Goal: Navigation & Orientation: Find specific page/section

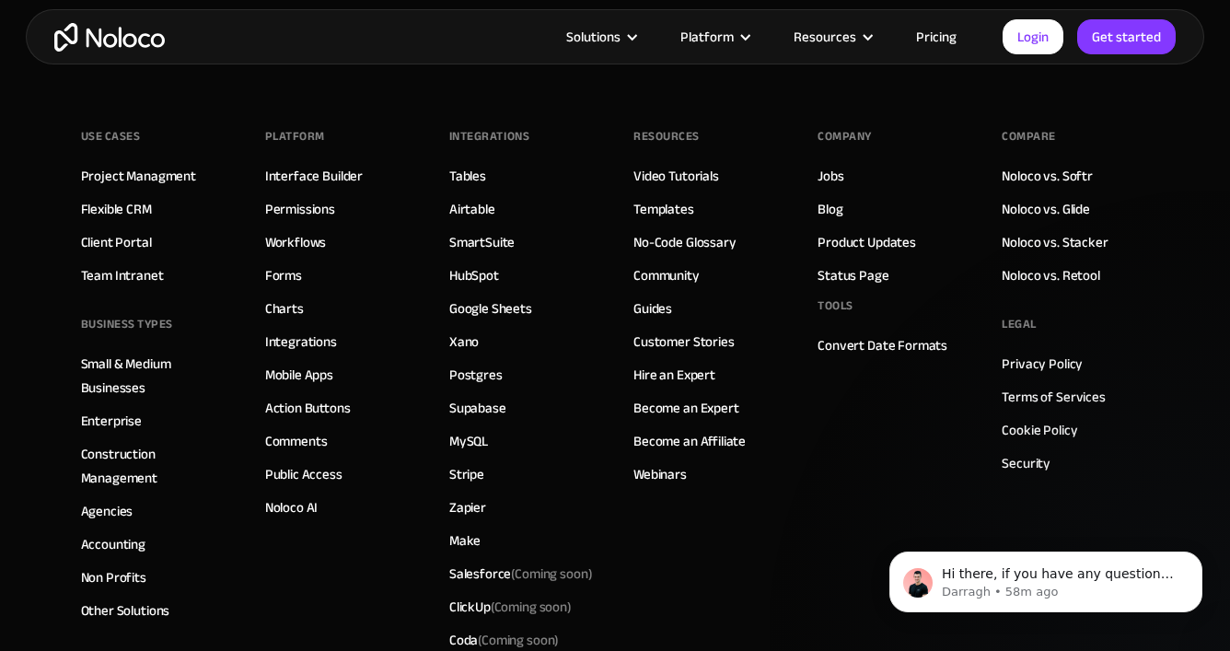
scroll to position [4826, 0]
click at [837, 180] on link "Jobs" at bounding box center [831, 178] width 26 height 24
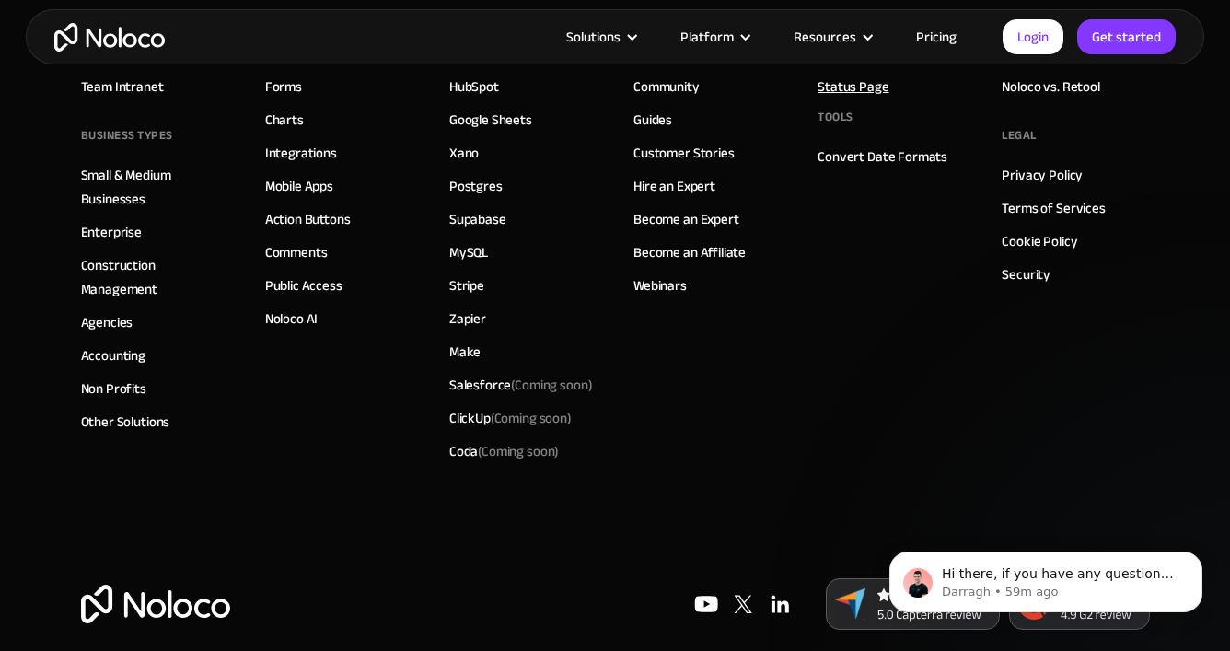
scroll to position [2109, 0]
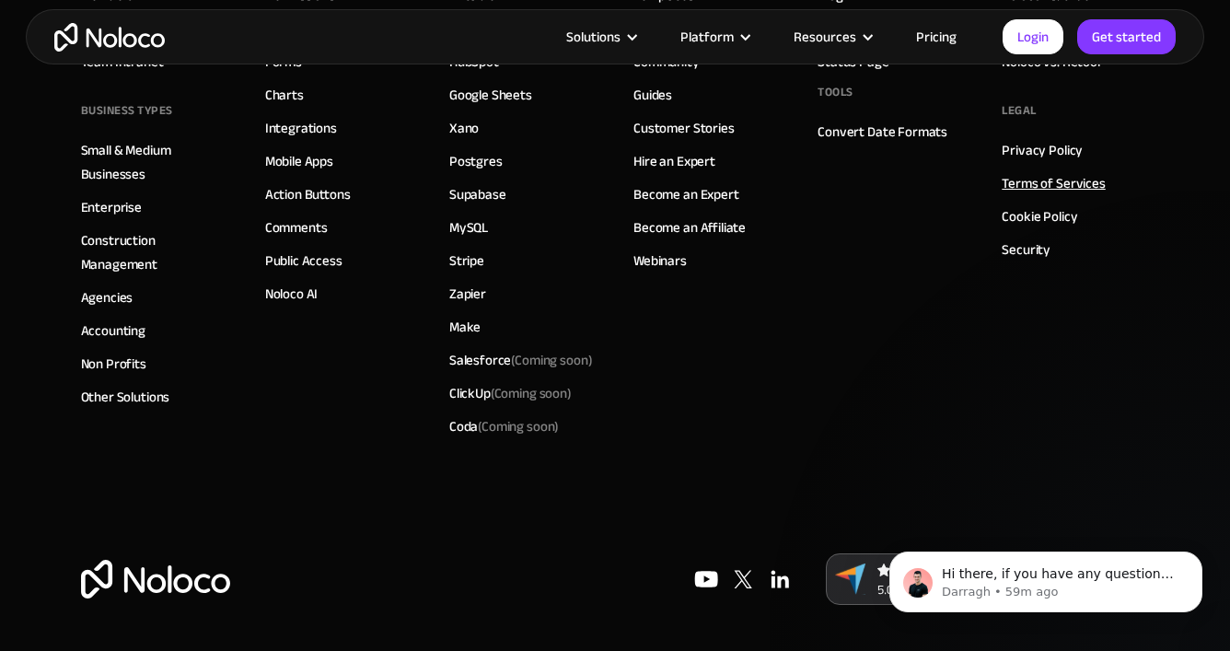
click at [1036, 185] on link "Terms of Services" at bounding box center [1053, 183] width 103 height 24
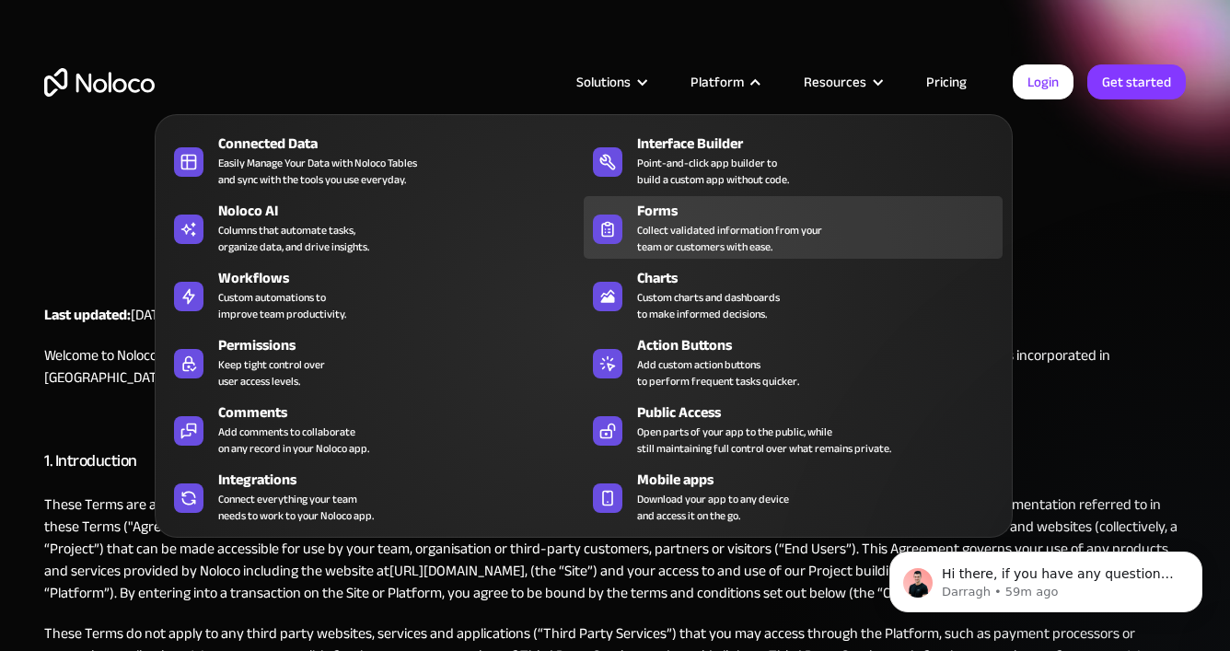
click at [729, 244] on div "Collect validated information from your team or customers with ease." at bounding box center [729, 238] width 185 height 33
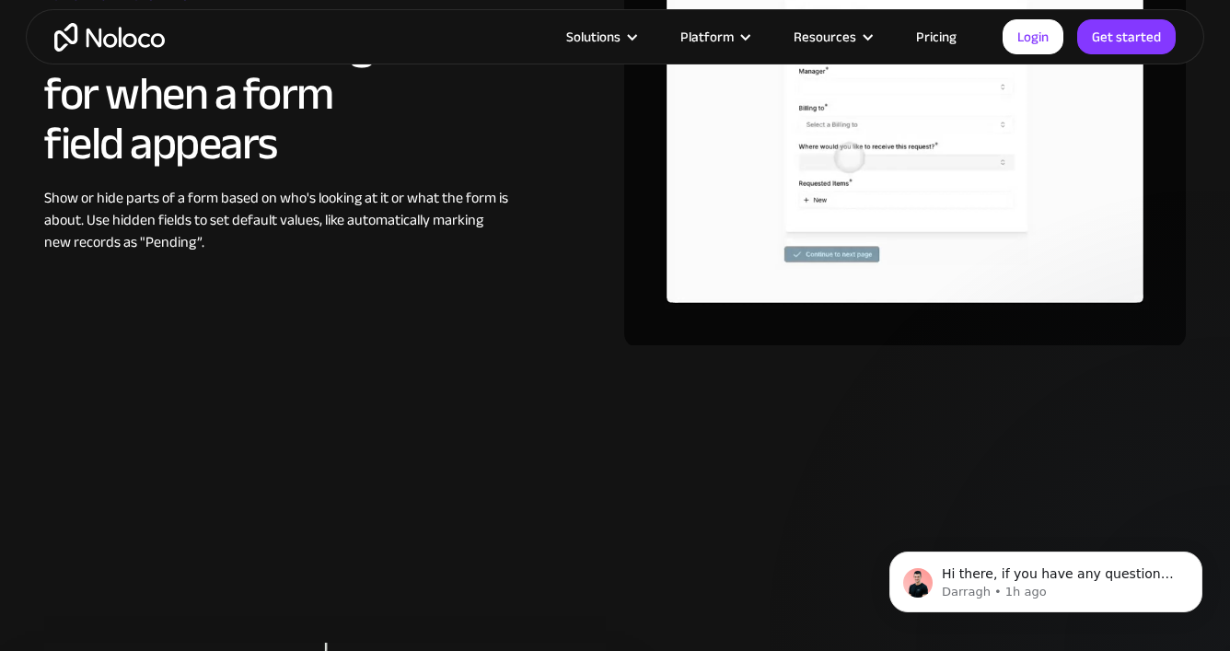
scroll to position [2963, 0]
